Goal: Task Accomplishment & Management: Manage account settings

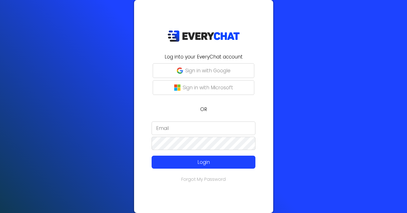
type input "[EMAIL_ADDRESS][DOMAIN_NAME]"
click at [313, 66] on div "Log into your EveryChat account Sign in with Google Sign in with Microsoft OR y…" at bounding box center [203, 106] width 407 height 213
click at [210, 132] on input "[EMAIL_ADDRESS][DOMAIN_NAME]" at bounding box center [204, 129] width 104 height 14
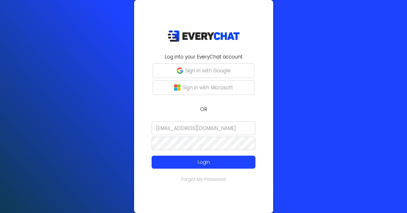
click at [210, 132] on input "[EMAIL_ADDRESS][DOMAIN_NAME]" at bounding box center [204, 129] width 104 height 14
type input "r"
type input "contact@euroyardservice.com"
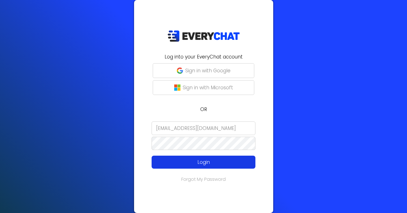
click at [203, 161] on p "Login" at bounding box center [203, 162] width 83 height 7
